Goal: Task Accomplishment & Management: Use online tool/utility

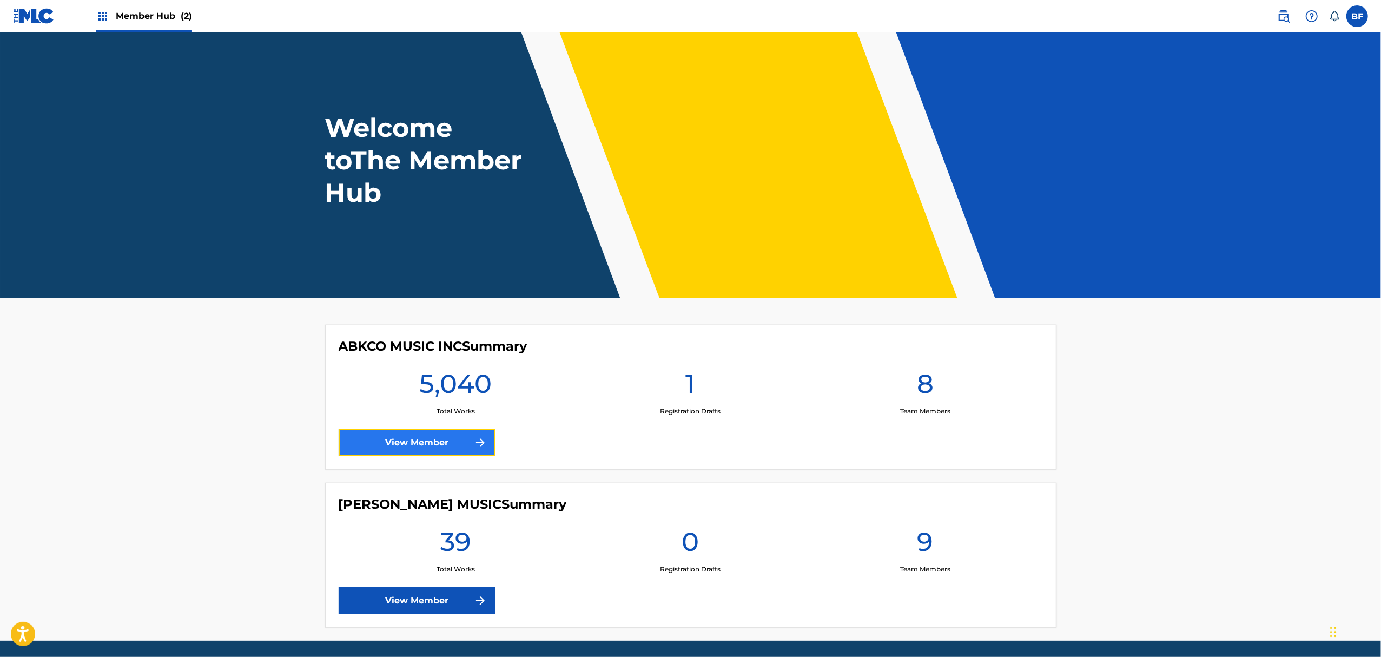
click at [457, 449] on link "View Member" at bounding box center [417, 442] width 157 height 27
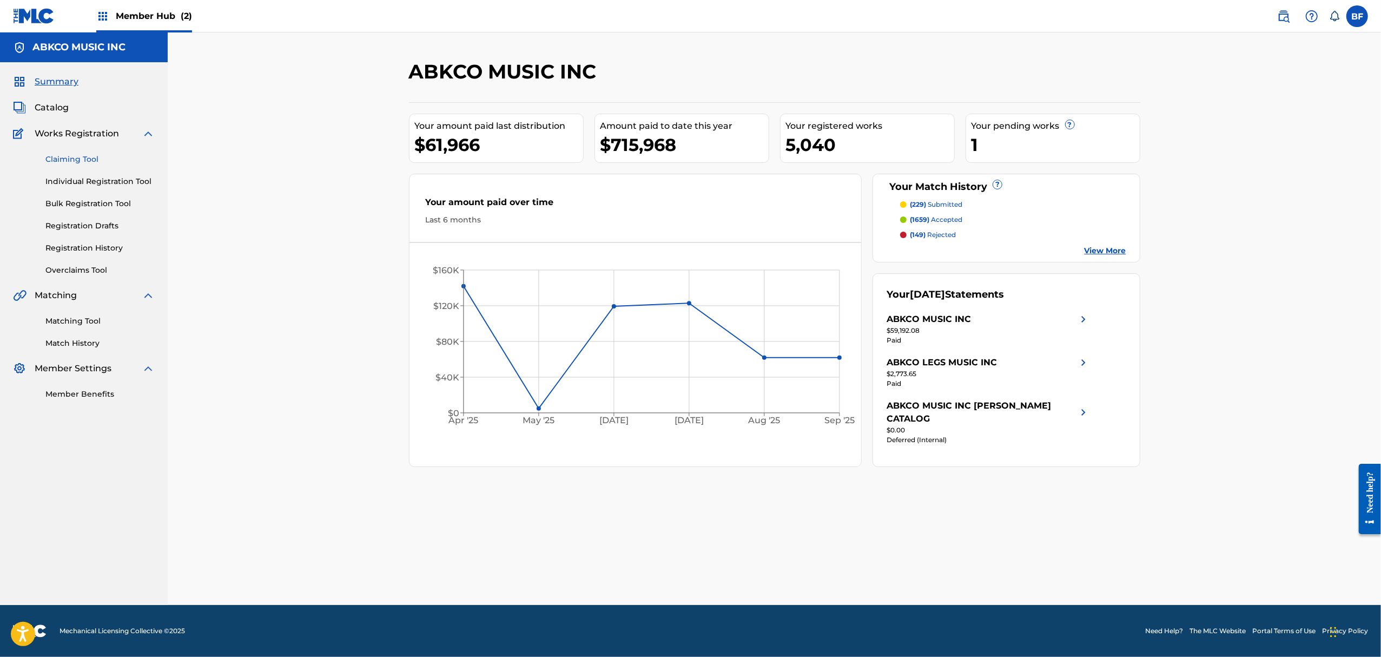
click at [82, 159] on link "Claiming Tool" at bounding box center [99, 159] width 109 height 11
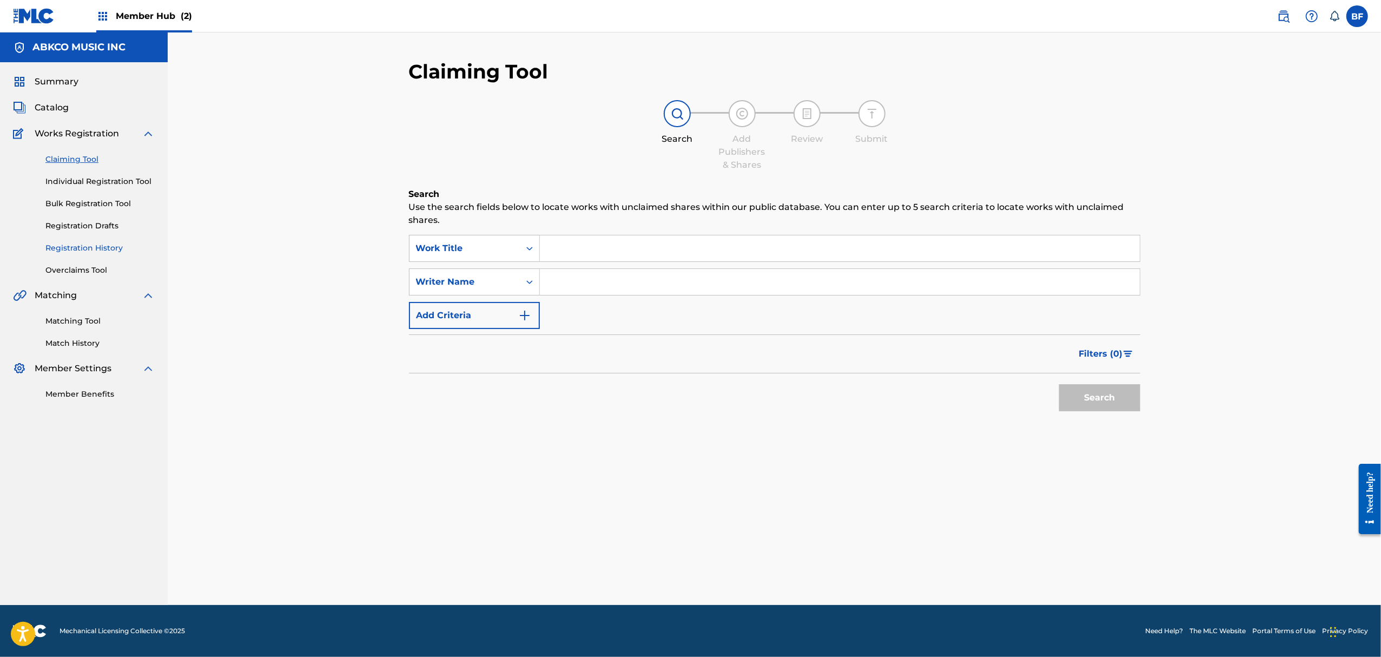
click at [95, 247] on link "Registration History" at bounding box center [99, 247] width 109 height 11
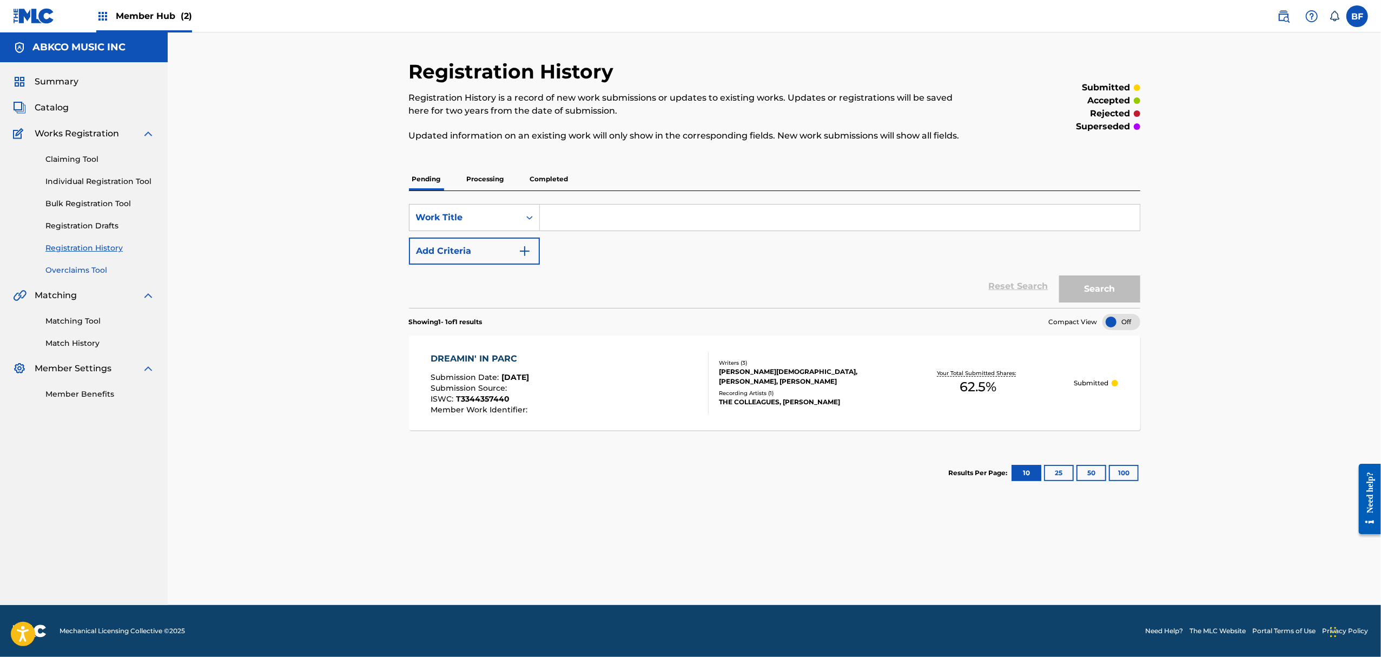
click at [71, 265] on link "Overclaims Tool" at bounding box center [99, 270] width 109 height 11
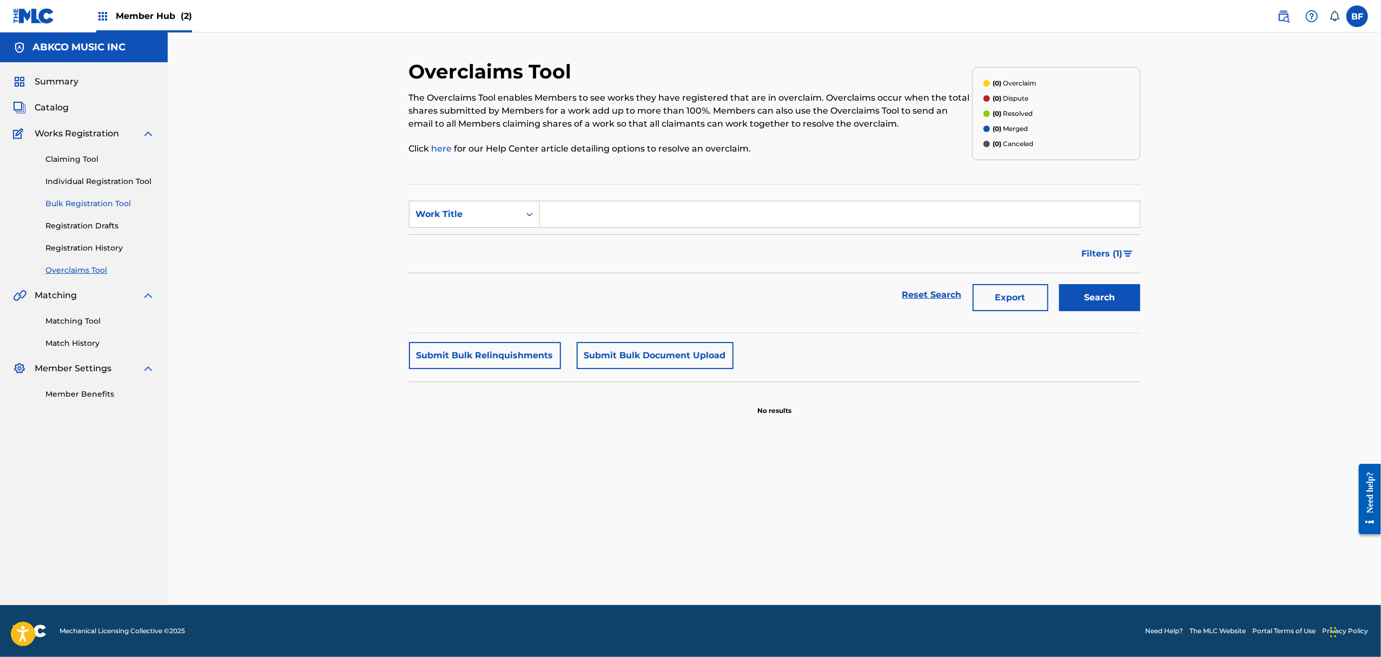
click at [90, 202] on link "Bulk Registration Tool" at bounding box center [99, 203] width 109 height 11
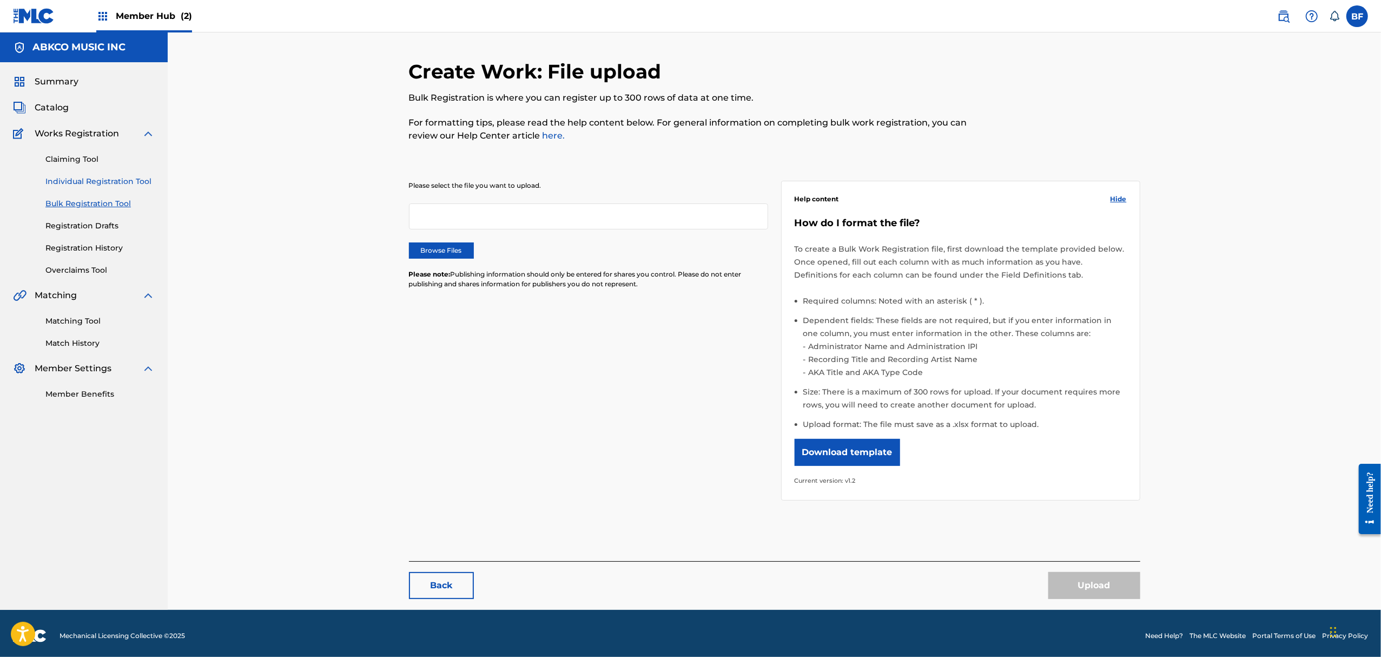
click at [91, 180] on link "Individual Registration Tool" at bounding box center [99, 181] width 109 height 11
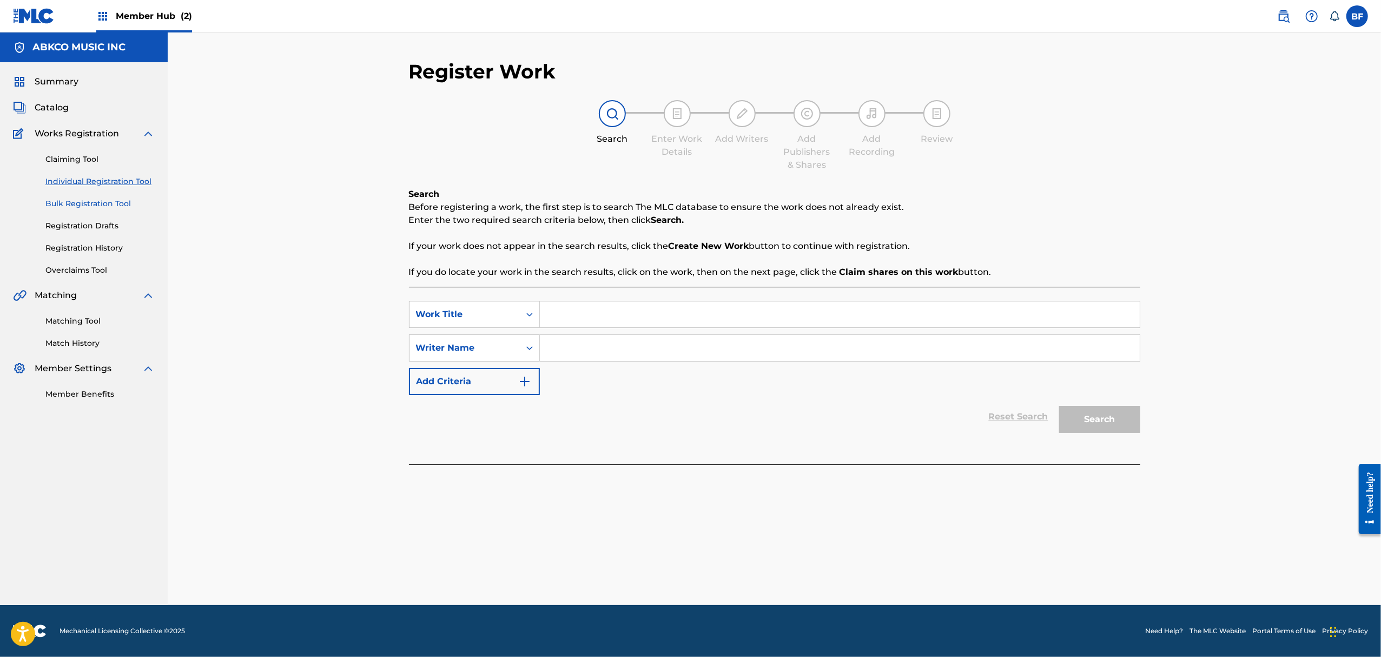
click at [64, 205] on link "Bulk Registration Tool" at bounding box center [99, 203] width 109 height 11
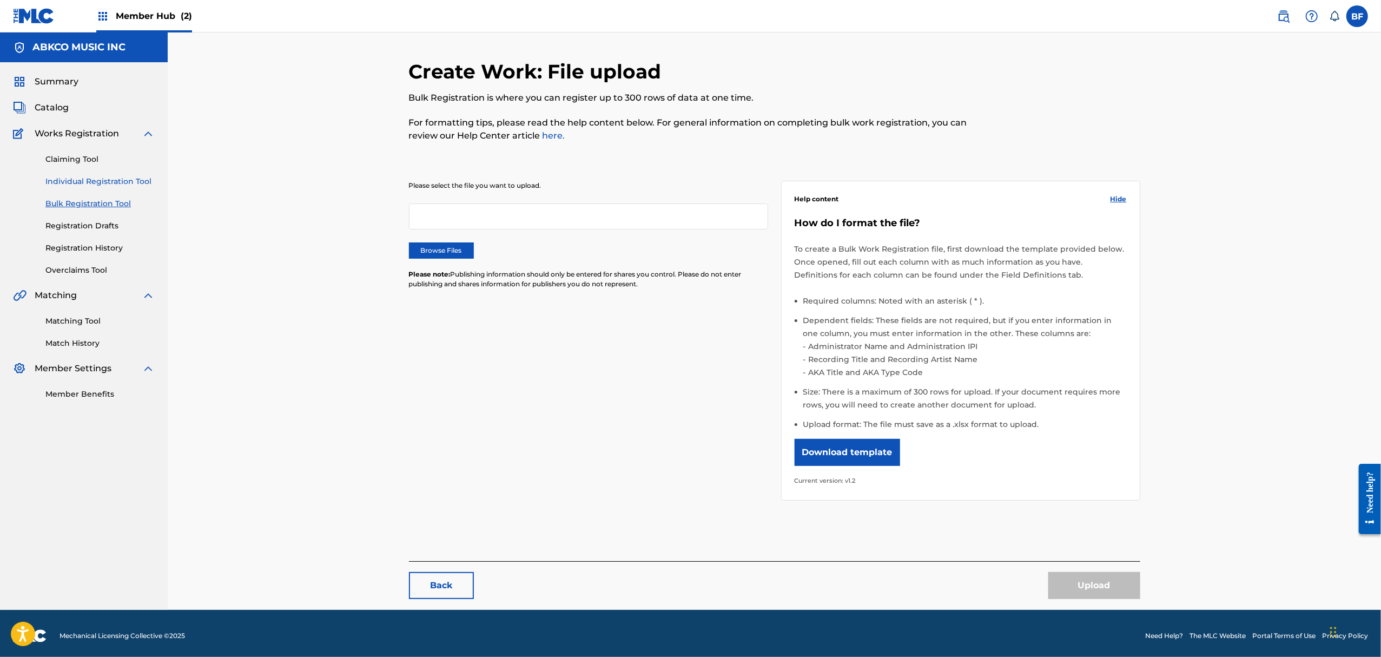
click at [72, 176] on link "Individual Registration Tool" at bounding box center [99, 181] width 109 height 11
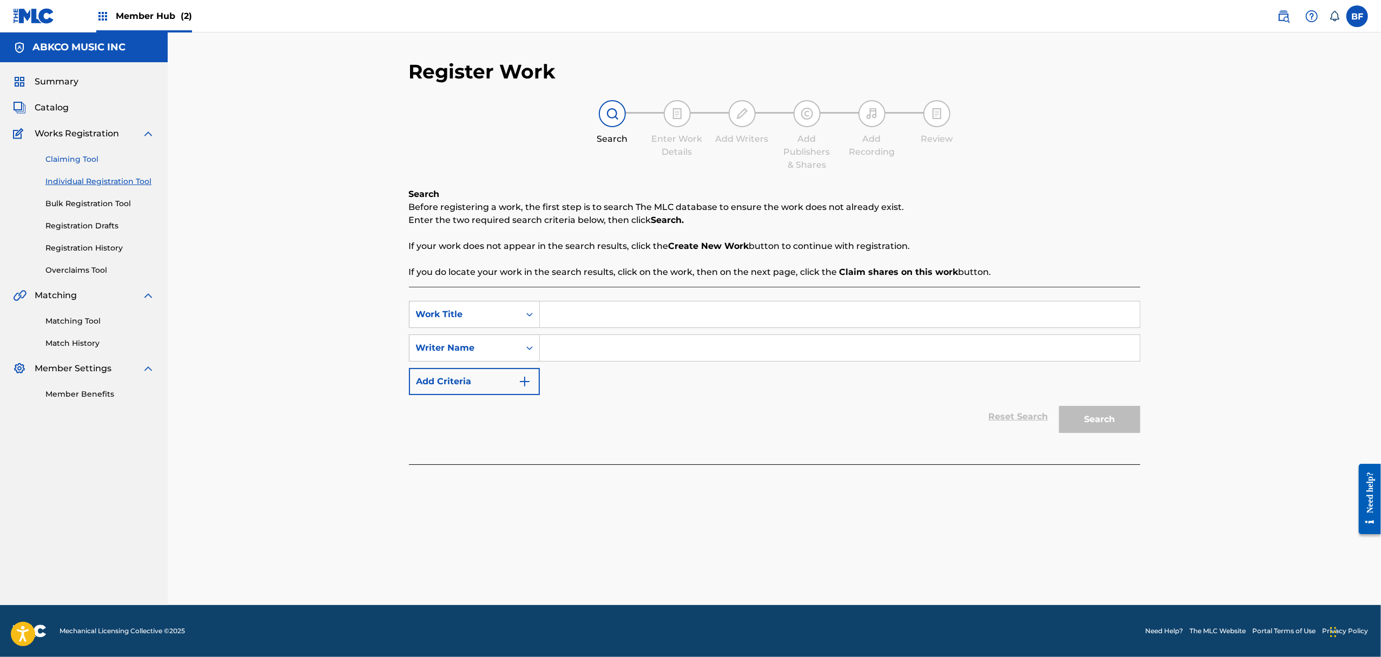
click at [76, 154] on link "Claiming Tool" at bounding box center [99, 159] width 109 height 11
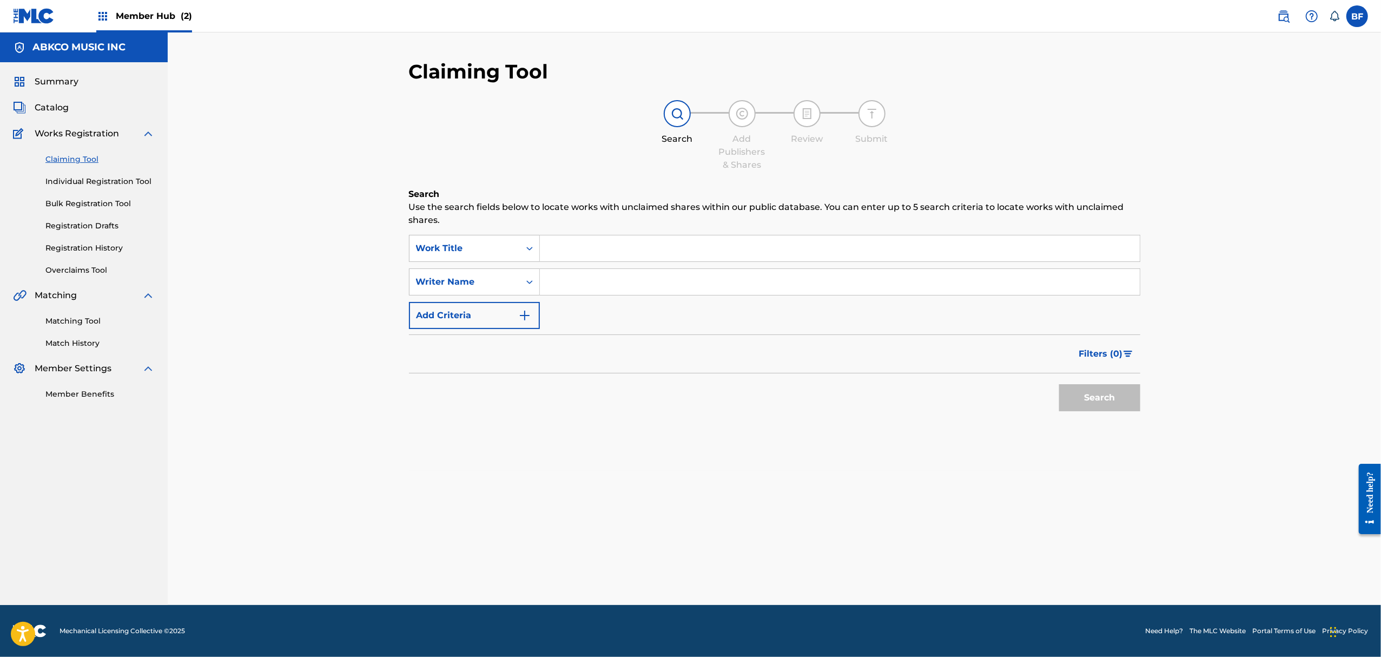
click at [593, 253] on input "Search Form" at bounding box center [840, 248] width 600 height 26
type input "christmas (baby please come home)"
click at [1118, 393] on button "Search" at bounding box center [1100, 397] width 81 height 27
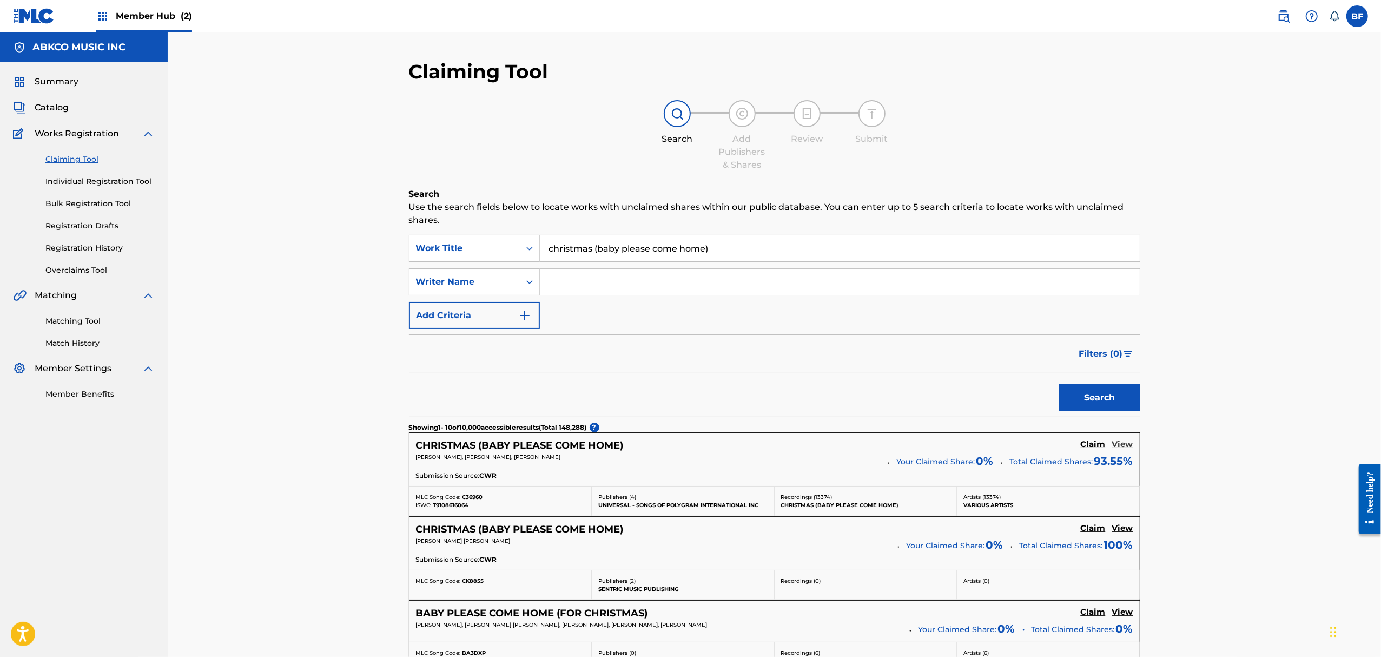
click at [1120, 444] on h5 "View" at bounding box center [1123, 444] width 21 height 10
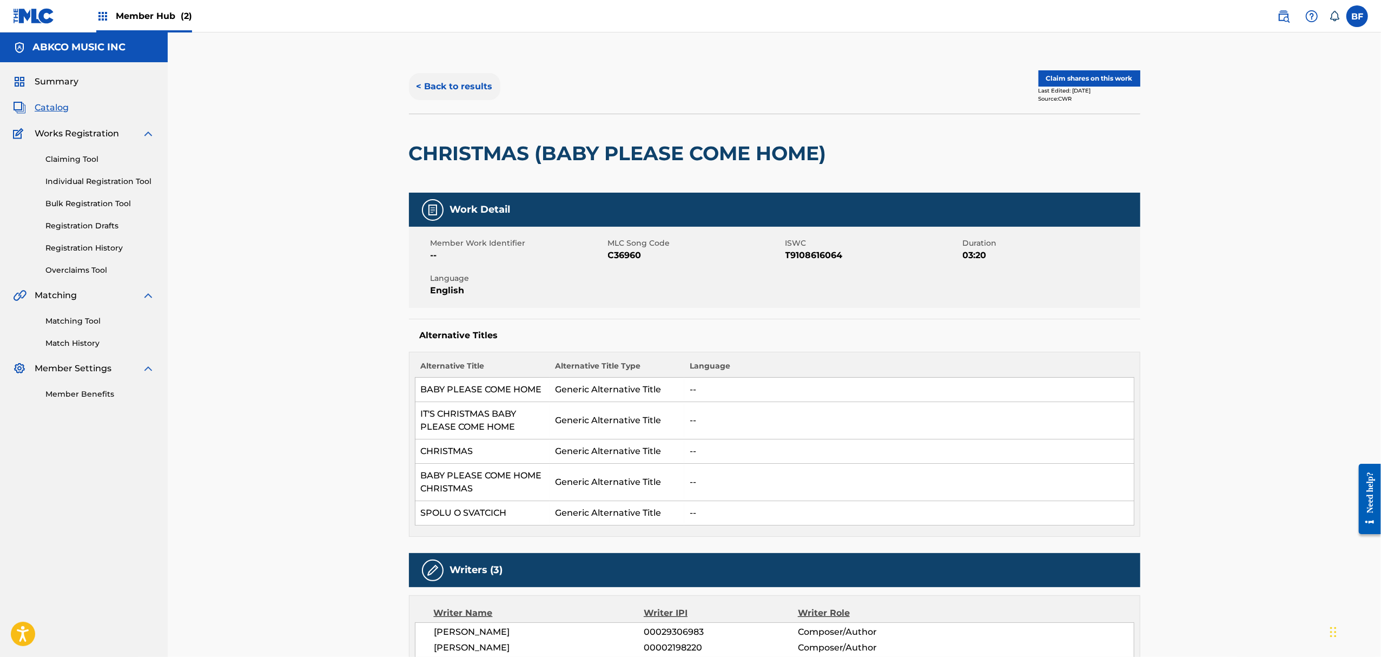
click at [462, 88] on button "< Back to results" at bounding box center [454, 86] width 91 height 27
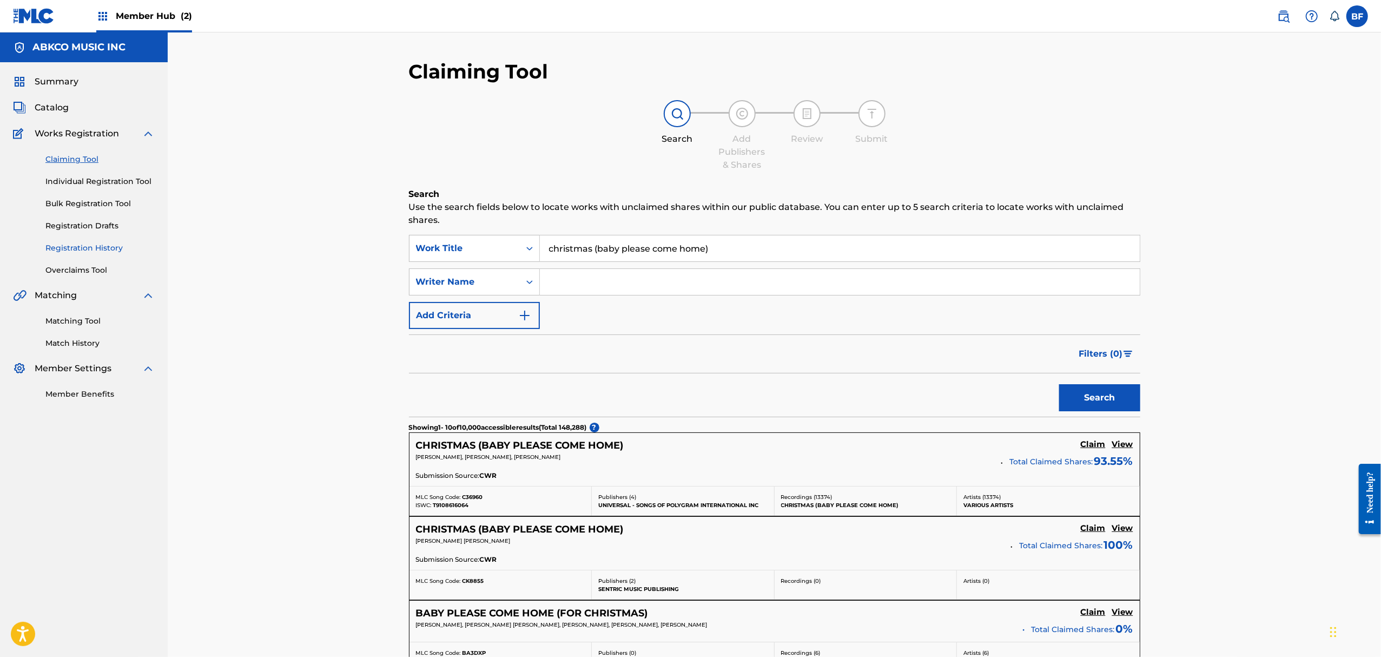
click at [83, 252] on link "Registration History" at bounding box center [99, 247] width 109 height 11
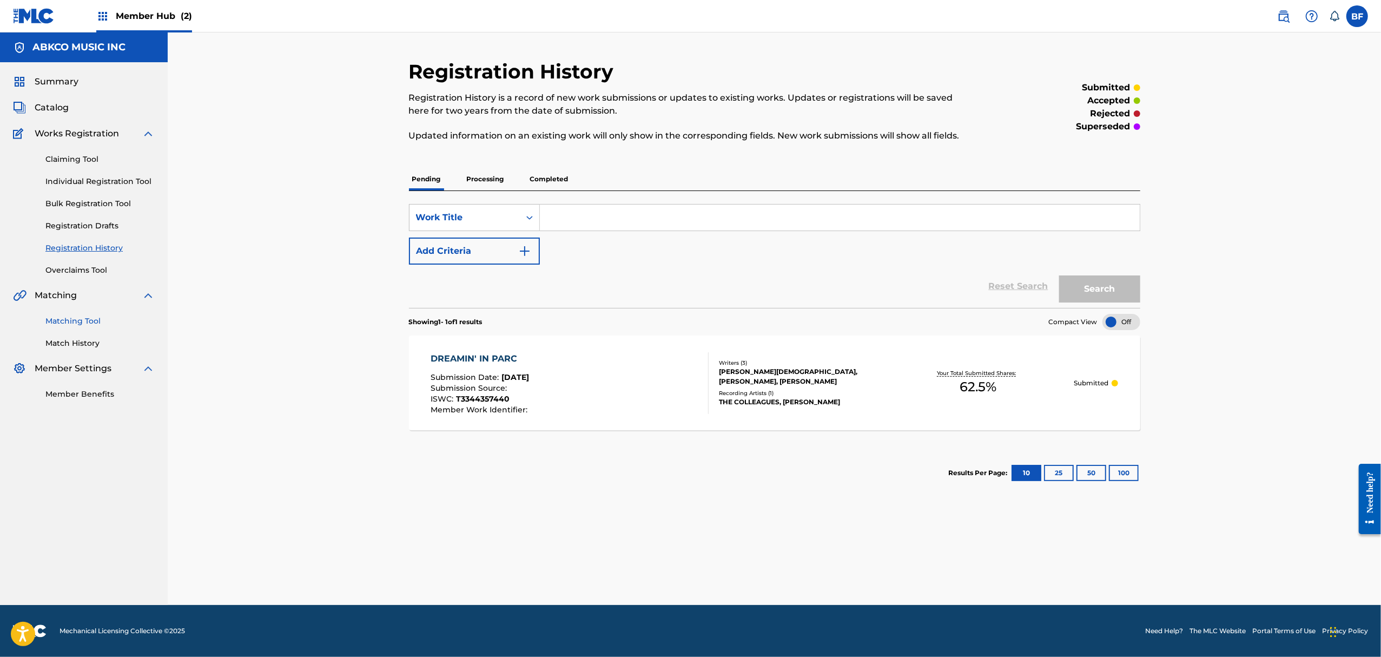
click at [93, 321] on link "Matching Tool" at bounding box center [99, 320] width 109 height 11
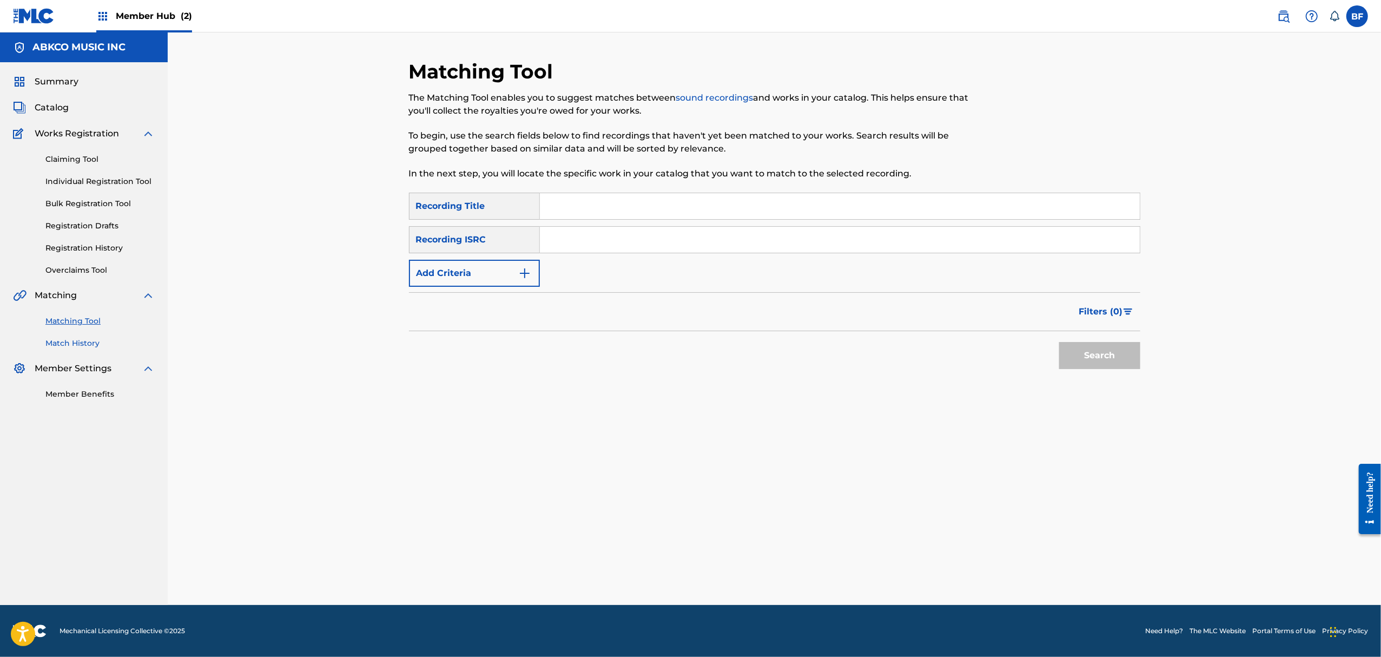
click at [88, 348] on link "Match History" at bounding box center [99, 343] width 109 height 11
